Goal: Task Accomplishment & Management: Manage account settings

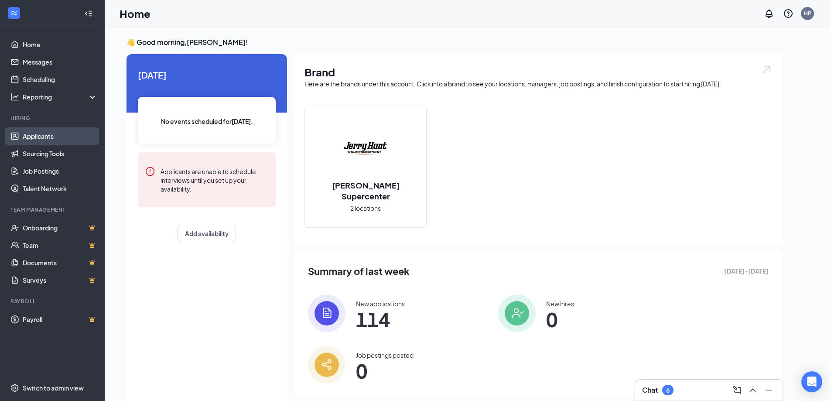
click at [42, 142] on link "Applicants" at bounding box center [60, 135] width 75 height 17
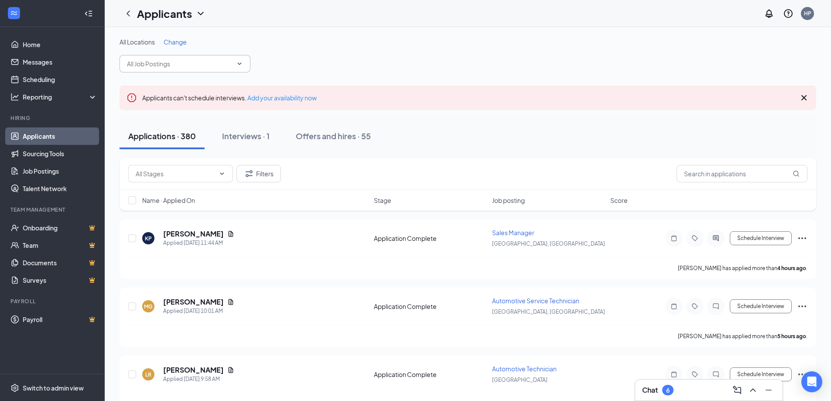
click at [225, 66] on input "text" at bounding box center [180, 64] width 106 height 10
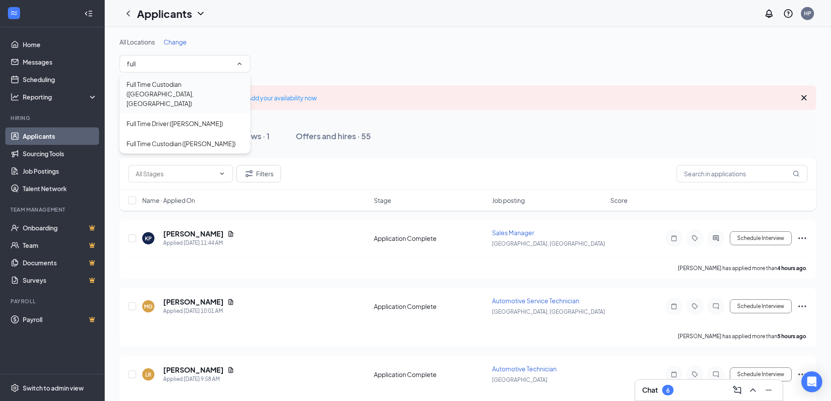
click at [200, 82] on div "Full Time Custodian ([GEOGRAPHIC_DATA], [GEOGRAPHIC_DATA])" at bounding box center [185, 93] width 117 height 29
type input "Full Time Custodian ([GEOGRAPHIC_DATA], [GEOGRAPHIC_DATA])"
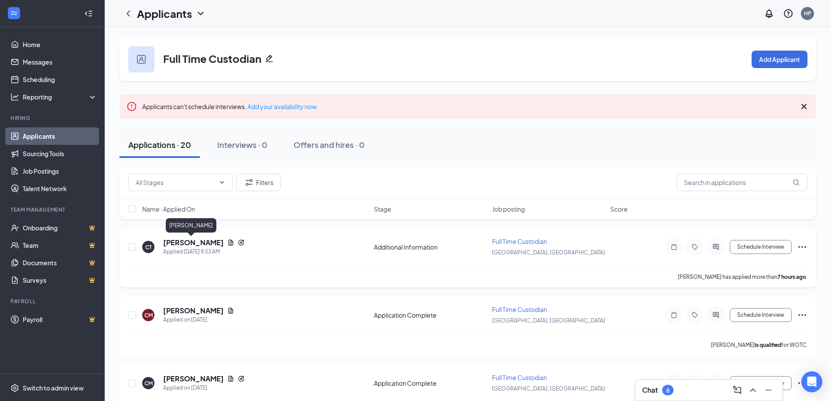
click at [196, 242] on h5 "[PERSON_NAME]" at bounding box center [193, 243] width 61 height 10
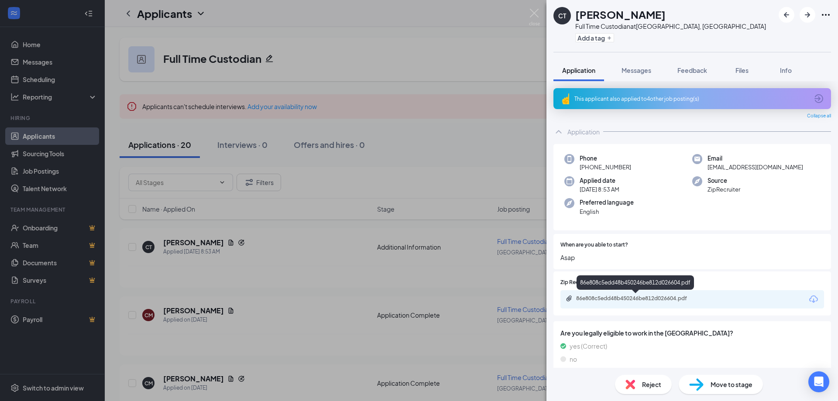
click at [669, 297] on div "86e808c5edd48b450246be812d026604.pdf" at bounding box center [637, 298] width 122 height 7
click at [534, 16] on img at bounding box center [534, 17] width 11 height 17
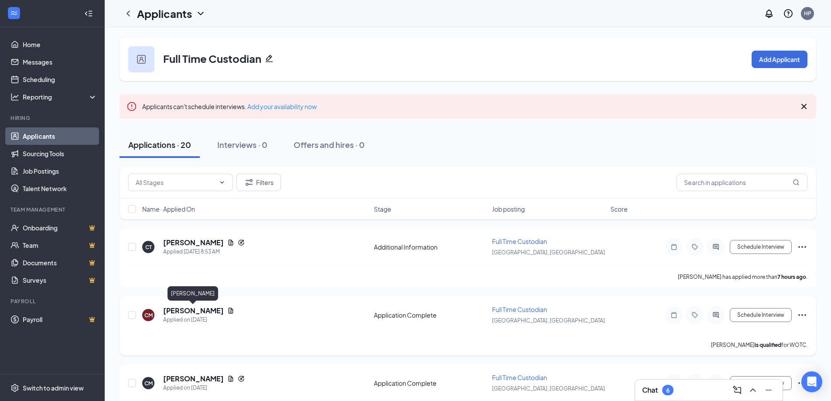
click at [208, 308] on h5 "[PERSON_NAME]" at bounding box center [193, 311] width 61 height 10
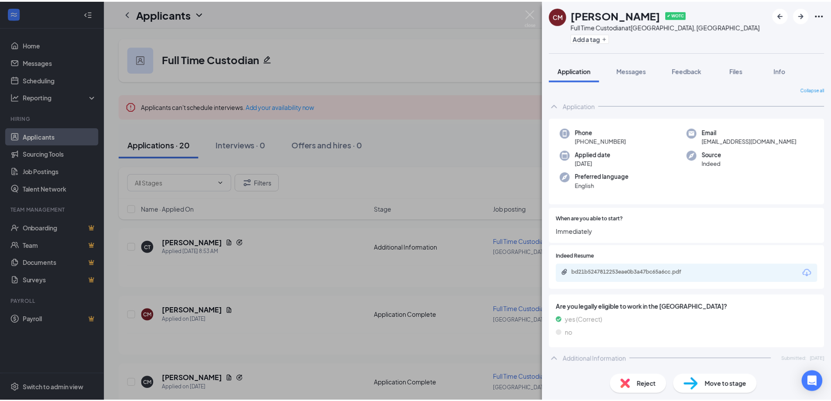
scroll to position [60, 0]
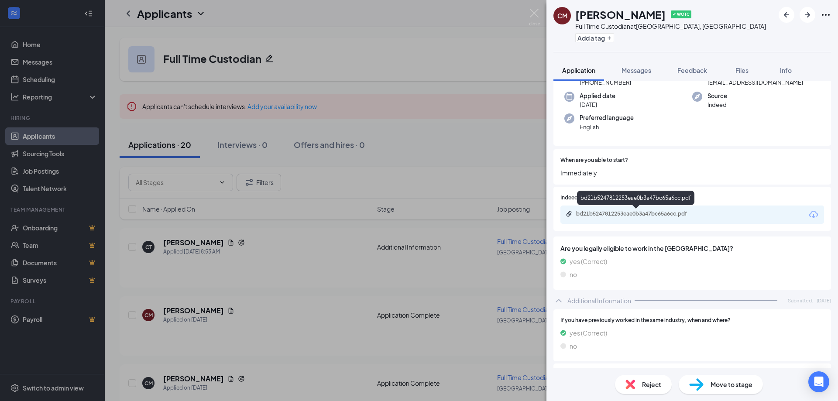
click at [637, 214] on div "bd21b5247812253eae0b3a47bc65a6cc.pdf" at bounding box center [637, 213] width 122 height 7
click at [533, 8] on div "CM [PERSON_NAME] ✔ WOTC Full Time Custodian at [GEOGRAPHIC_DATA], [GEOGRAPHIC_D…" at bounding box center [419, 200] width 838 height 401
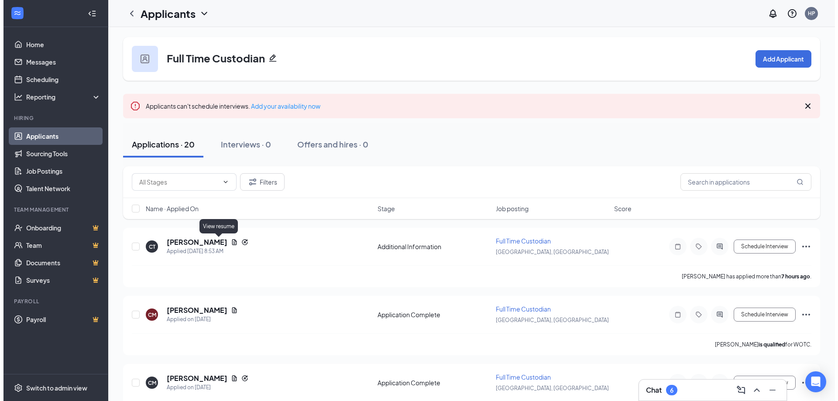
scroll to position [87, 0]
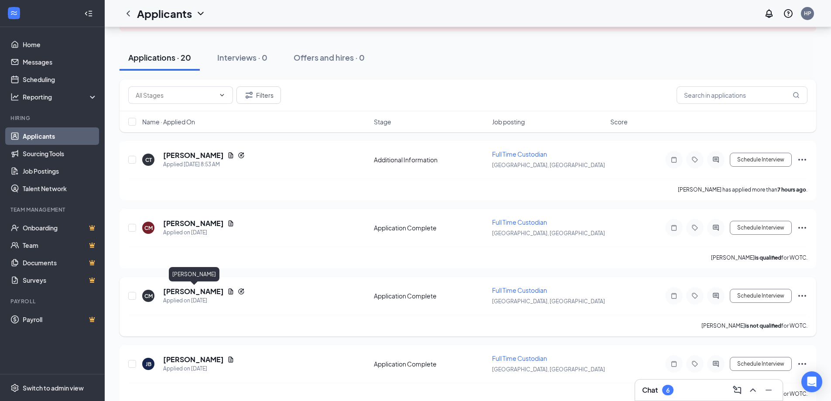
click at [213, 292] on h5 "[PERSON_NAME]" at bounding box center [193, 292] width 61 height 10
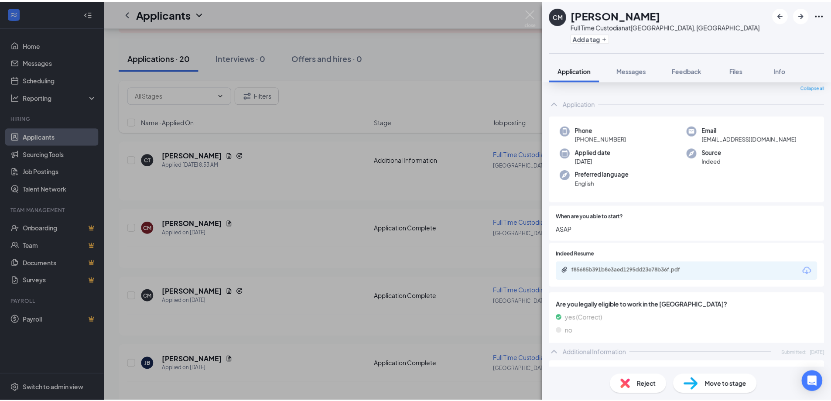
scroll to position [44, 0]
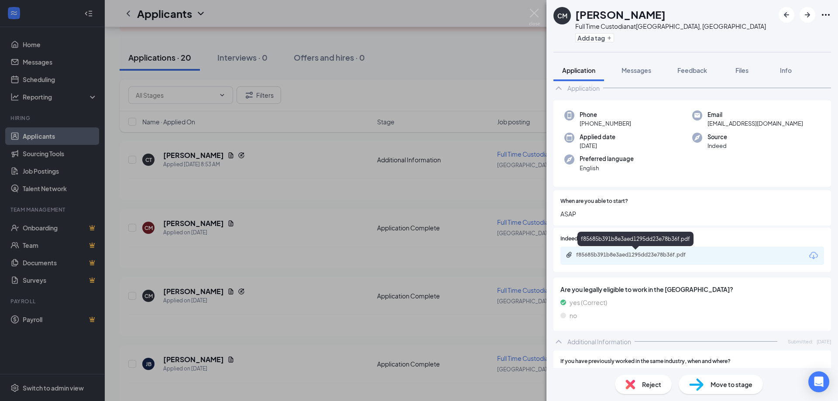
click at [628, 256] on div "f85685b391b8e3aed1295dd23e78b36f.pdf" at bounding box center [637, 254] width 122 height 7
click at [533, 13] on img at bounding box center [534, 17] width 11 height 17
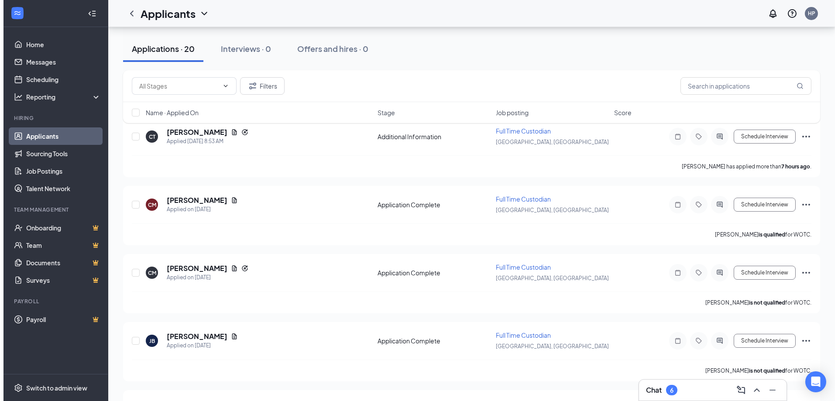
scroll to position [131, 0]
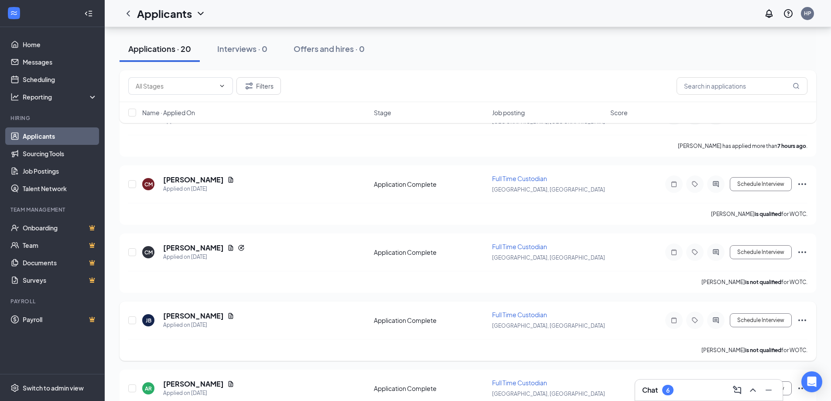
click at [193, 317] on h5 "[PERSON_NAME]" at bounding box center [193, 316] width 61 height 10
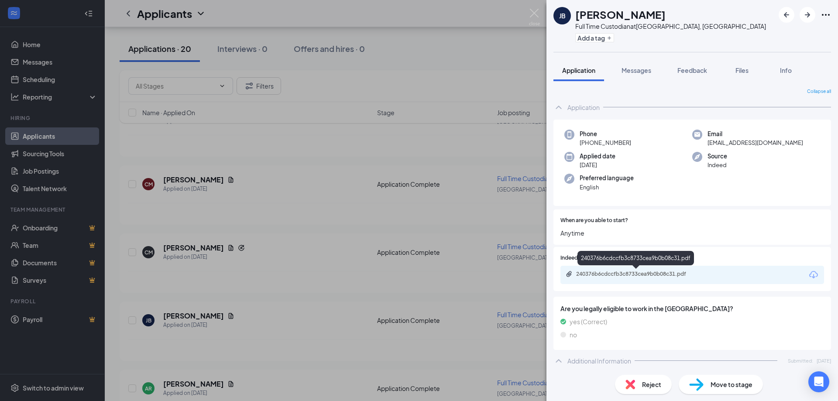
click at [658, 277] on div "240376b6cdccfb3c8733cea9b0b08c31.pdf" at bounding box center [637, 273] width 122 height 7
click at [536, 15] on img at bounding box center [534, 17] width 11 height 17
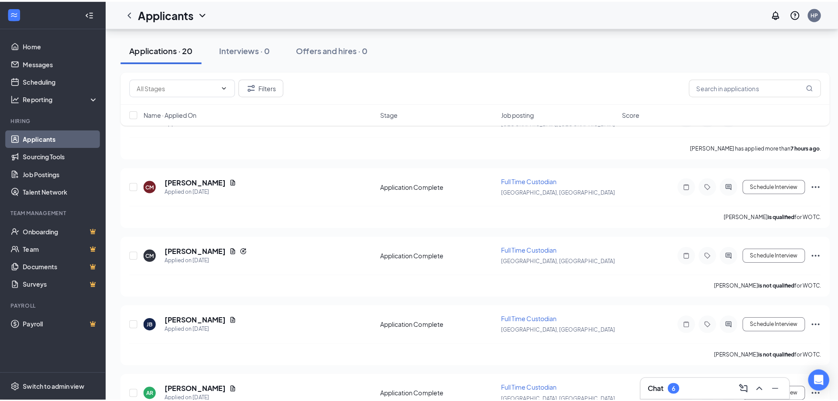
scroll to position [218, 0]
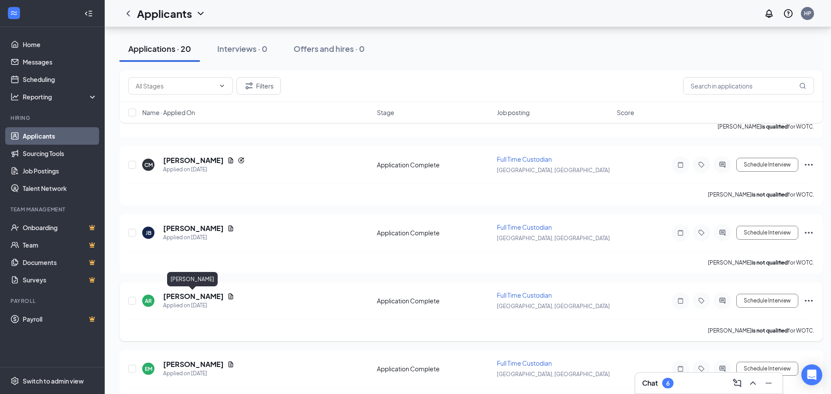
click at [200, 295] on h5 "[PERSON_NAME]" at bounding box center [193, 297] width 61 height 10
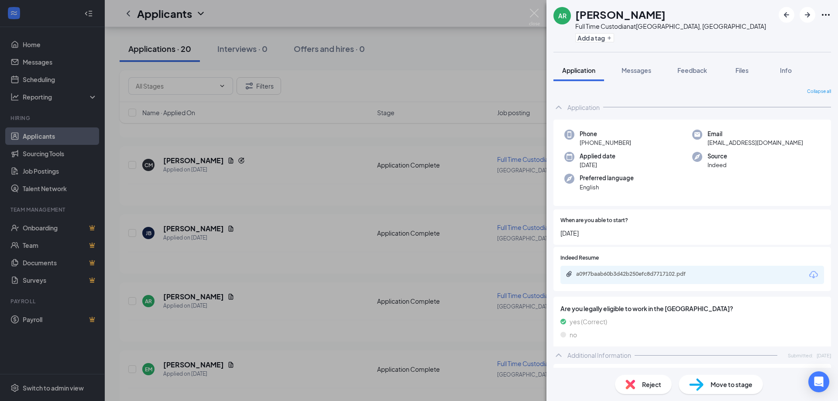
scroll to position [44, 0]
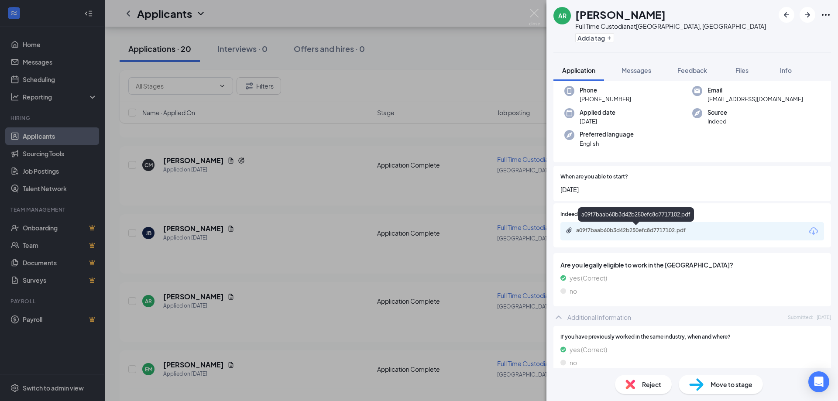
click at [639, 231] on div "a09f7baab60b3d42b250efc8d7717102.pdf" at bounding box center [637, 230] width 122 height 7
click at [532, 12] on img at bounding box center [534, 17] width 11 height 17
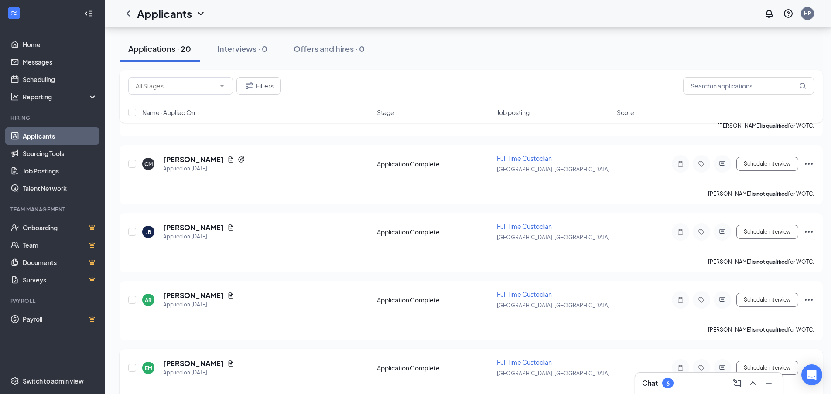
scroll to position [305, 0]
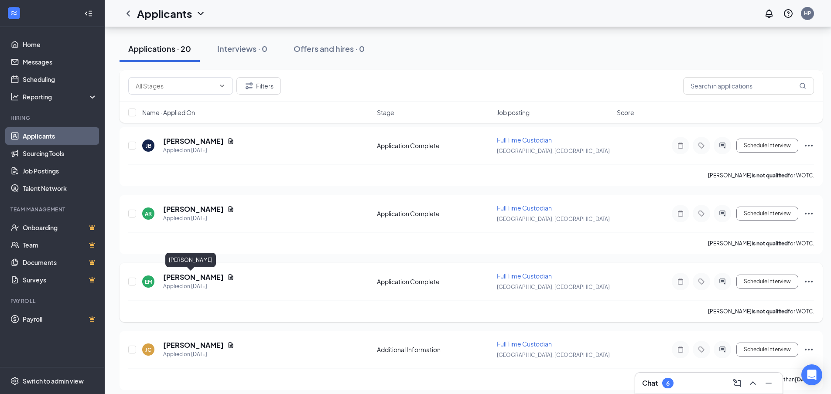
click at [193, 279] on h5 "[PERSON_NAME]" at bounding box center [193, 278] width 61 height 10
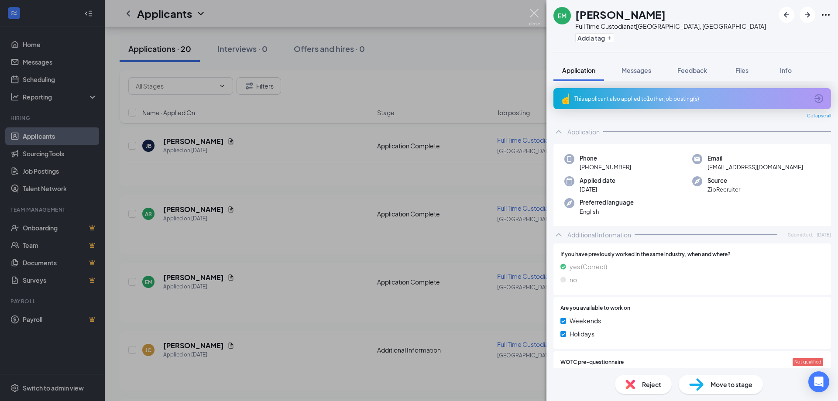
click at [536, 10] on img at bounding box center [534, 17] width 11 height 17
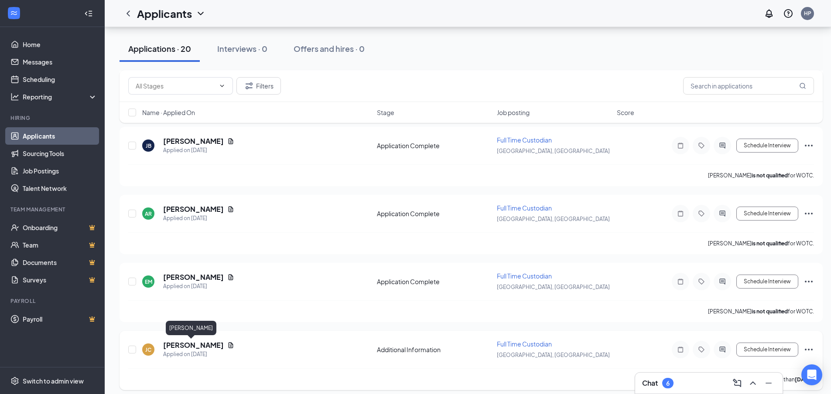
click at [190, 347] on h5 "[PERSON_NAME]" at bounding box center [193, 346] width 61 height 10
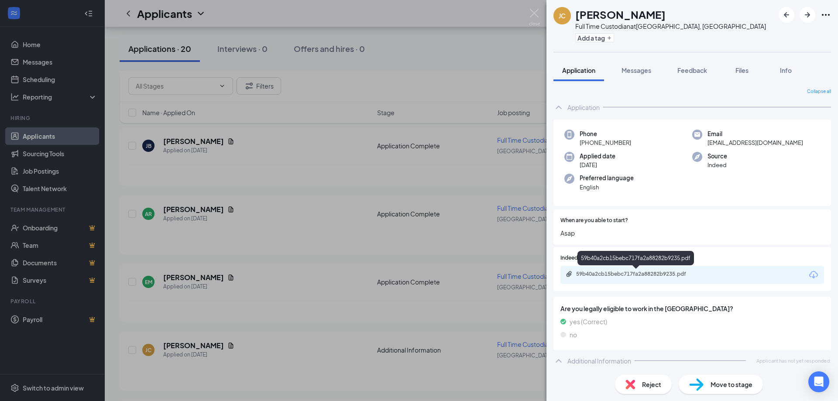
click at [624, 274] on div "59b40a2cb15bebc717fa2a88282b9235.pdf" at bounding box center [637, 273] width 122 height 7
click at [534, 14] on img at bounding box center [534, 17] width 11 height 17
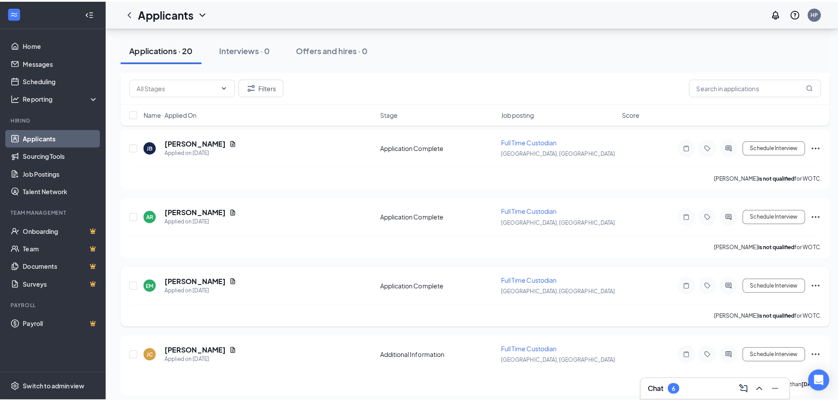
scroll to position [393, 0]
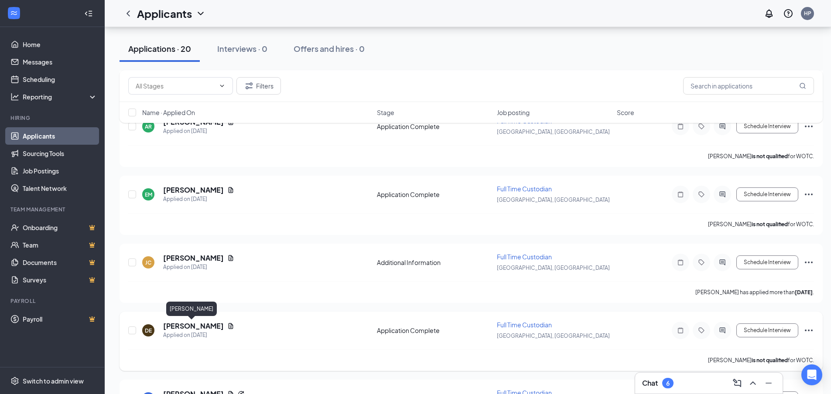
click at [195, 327] on h5 "[PERSON_NAME]" at bounding box center [193, 327] width 61 height 10
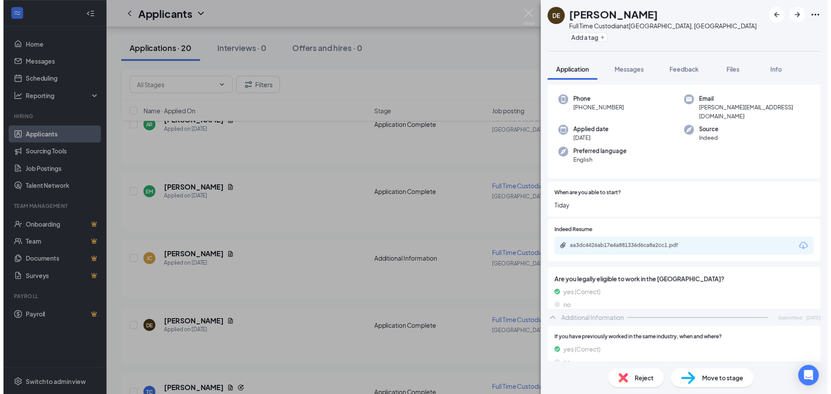
scroll to position [44, 0]
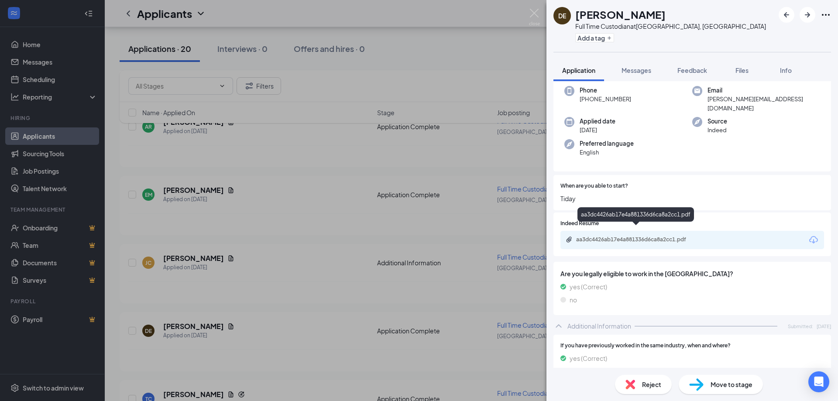
click at [657, 236] on div "aa3dc4426ab17e4a881336d6ca8a2cc1.pdf" at bounding box center [637, 239] width 122 height 7
click at [535, 14] on img at bounding box center [534, 17] width 11 height 17
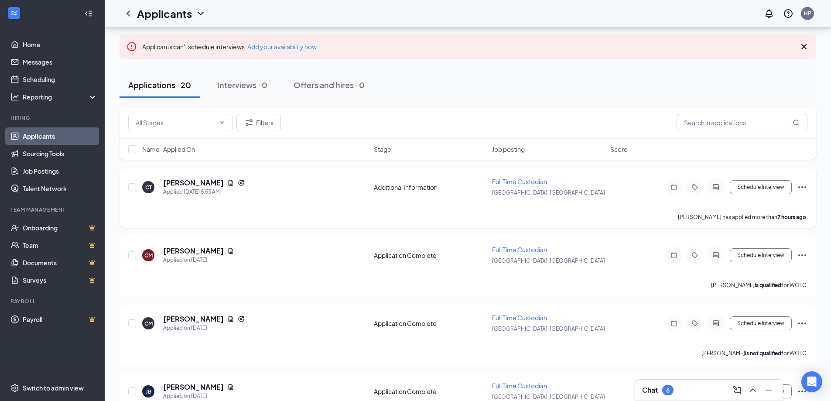
scroll to position [3, 0]
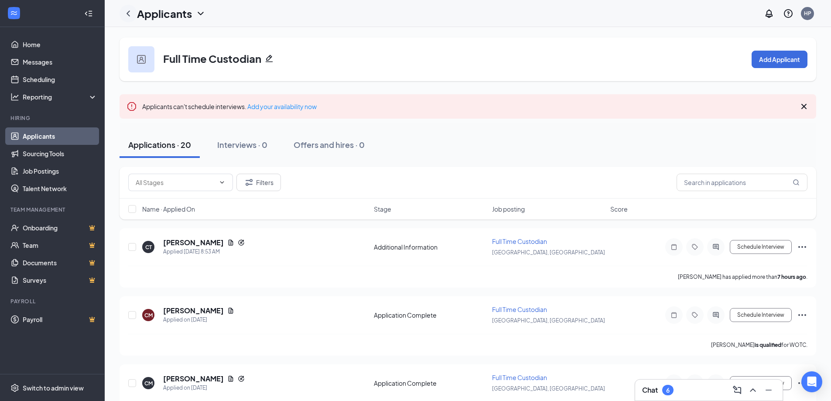
click at [130, 10] on icon "ChevronLeft" at bounding box center [128, 13] width 10 height 10
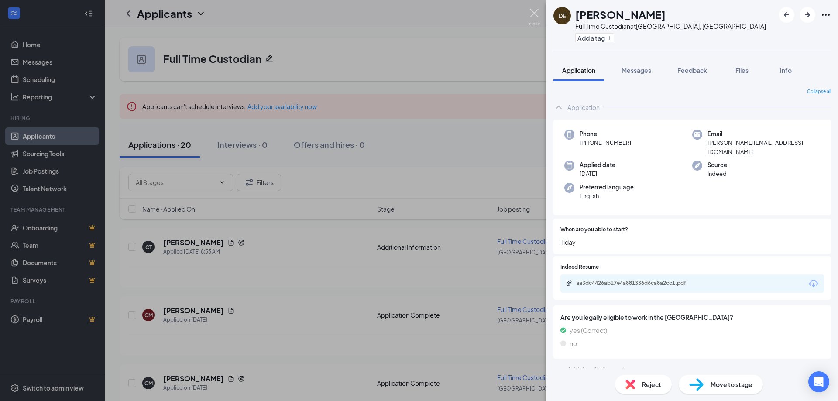
click at [537, 11] on img at bounding box center [534, 17] width 11 height 17
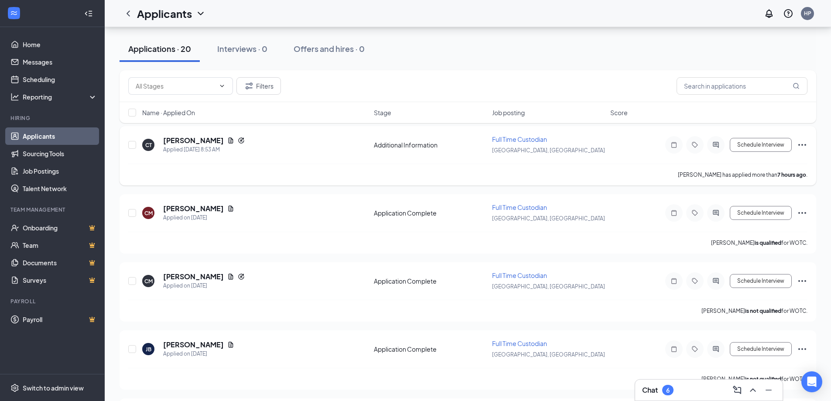
scroll to position [44, 0]
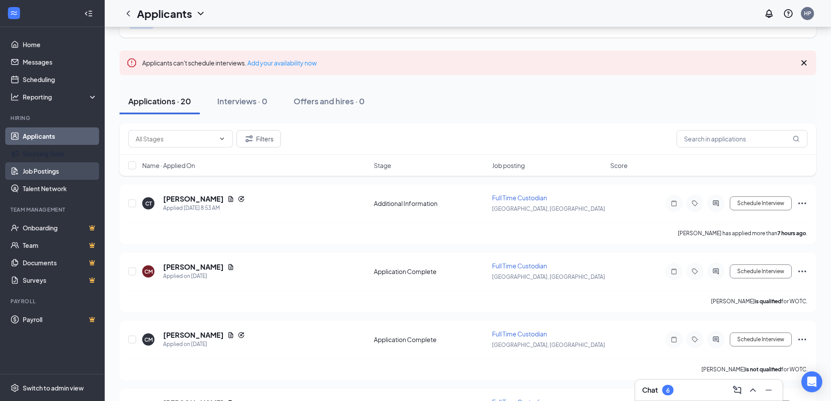
click at [51, 171] on link "Job Postings" at bounding box center [60, 170] width 75 height 17
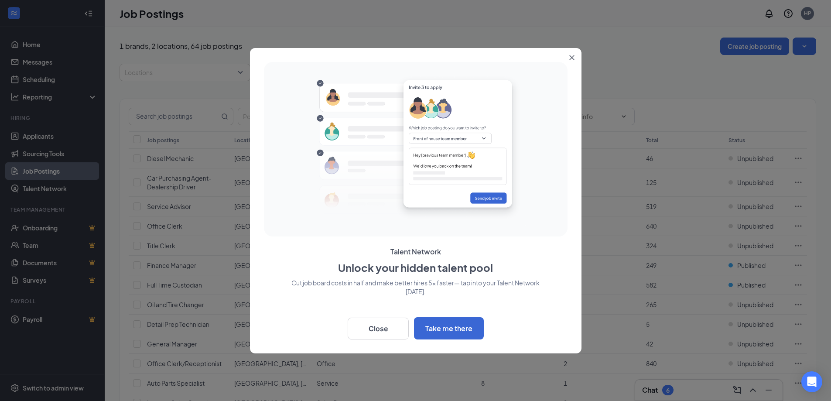
click at [571, 57] on icon "Close" at bounding box center [571, 57] width 5 height 5
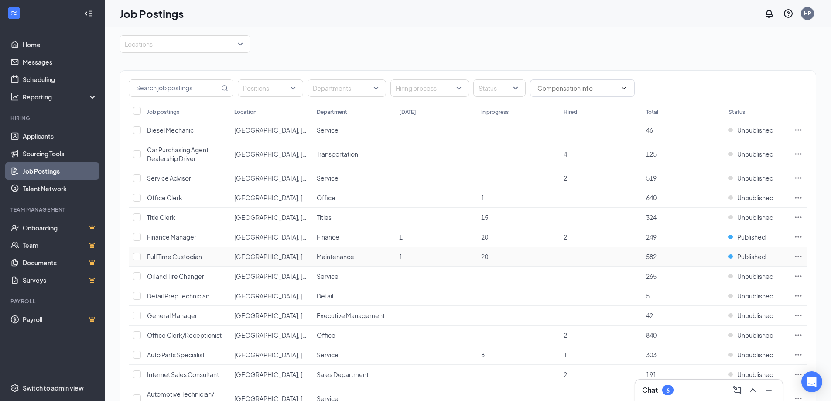
scroll to position [44, 0]
